Goal: Find contact information: Find contact information

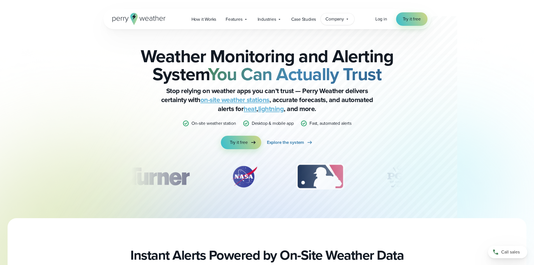
click at [340, 20] on span "Company" at bounding box center [334, 19] width 18 height 7
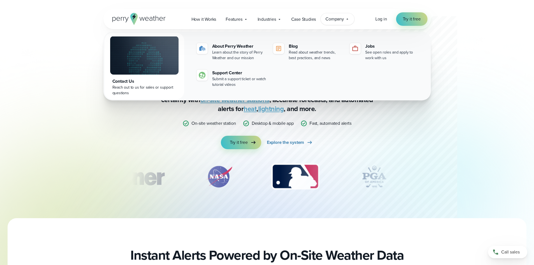
click at [87, 133] on div at bounding box center [254, 109] width 403 height 218
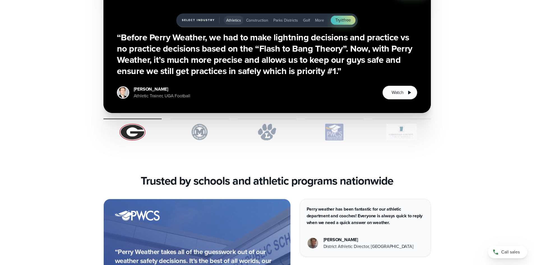
scroll to position [1568, 0]
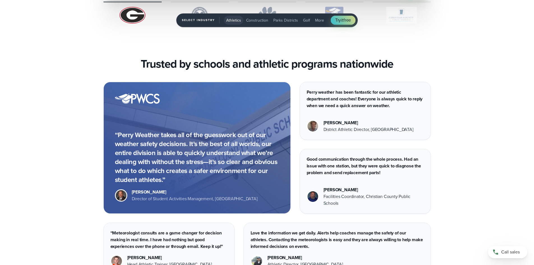
click at [41, 139] on div "“Perry Weather takes all of the guesswork out of our weather safety decisions. …" at bounding box center [267, 178] width 534 height 193
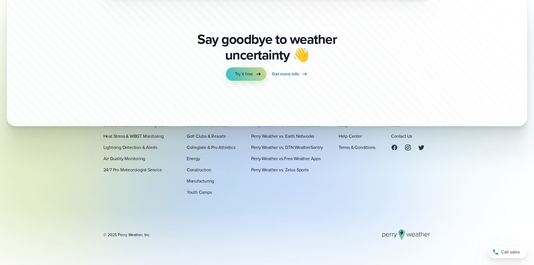
scroll to position [1998, 0]
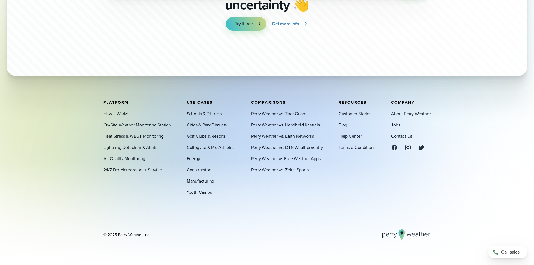
click at [404, 135] on link "Contact Us" at bounding box center [401, 135] width 21 height 7
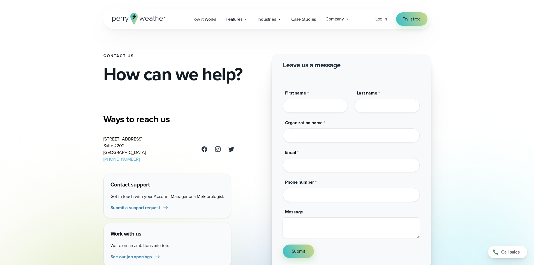
click at [66, 197] on div "Contact Us How can we help? Ways to reach us 3102 Oak Lawn Ave Suite #202 Dalla…" at bounding box center [266, 134] width 403 height 269
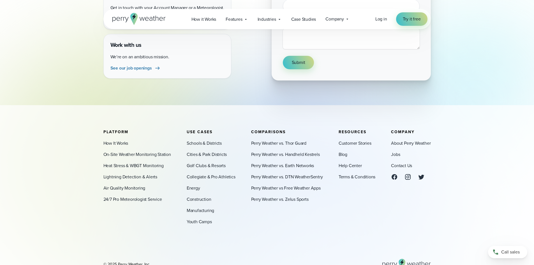
scroll to position [220, 0]
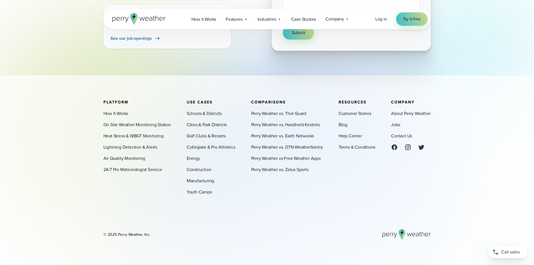
click at [66, 196] on div "Platform How It Works On-Site Weather Monitoring Station Heat Stress & WBGT Mon…" at bounding box center [266, 170] width 403 height 140
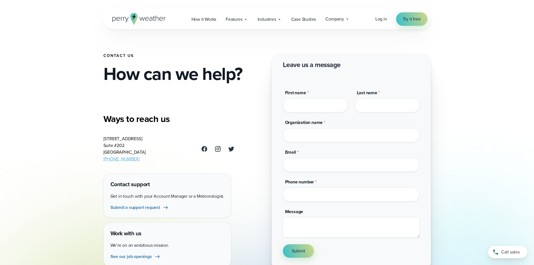
scroll to position [0, 0]
click at [92, 179] on div "Contact Us How can we help? Ways to reach us 3102 Oak Lawn Ave Suite #202 Dalla…" at bounding box center [266, 134] width 403 height 269
